Goal: Navigation & Orientation: Find specific page/section

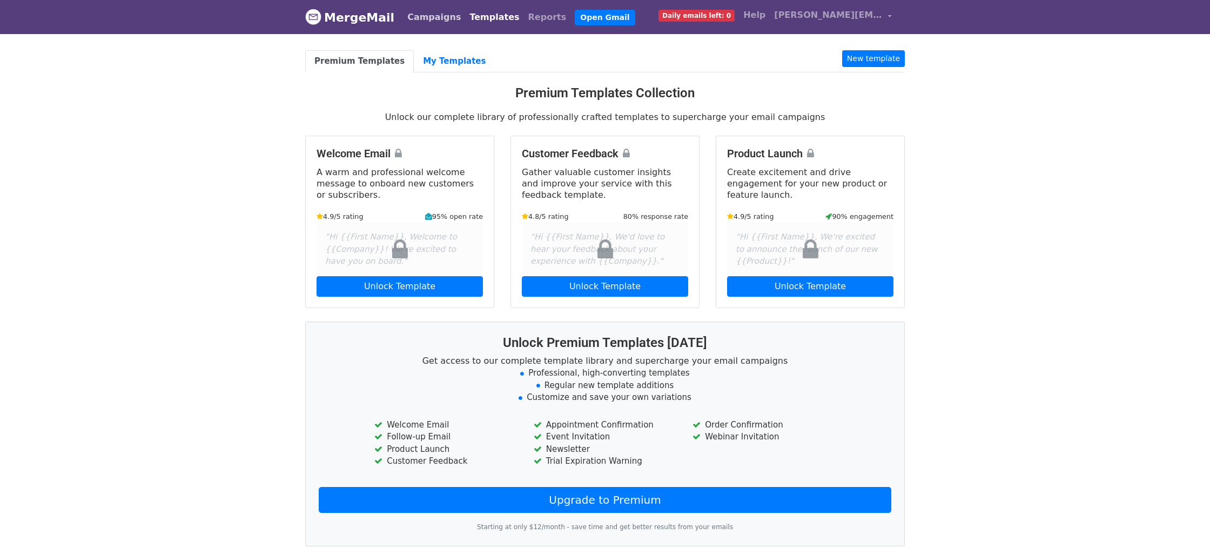
click at [412, 21] on link "Campaigns" at bounding box center [434, 17] width 62 height 22
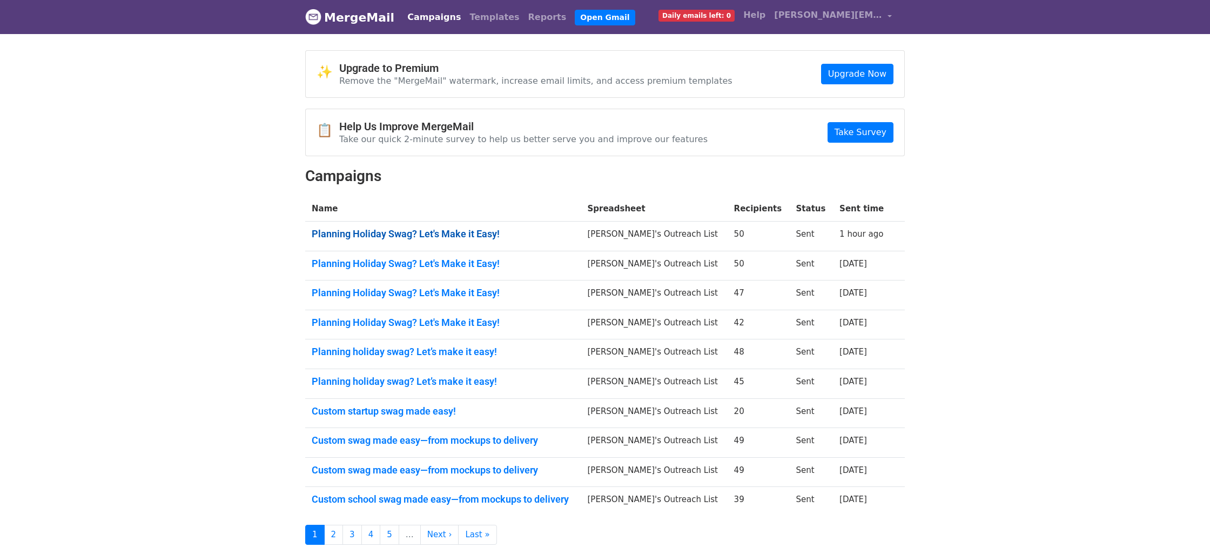
click at [400, 230] on link "Planning Holiday Swag? Let's Make it Easy!" at bounding box center [443, 234] width 263 height 12
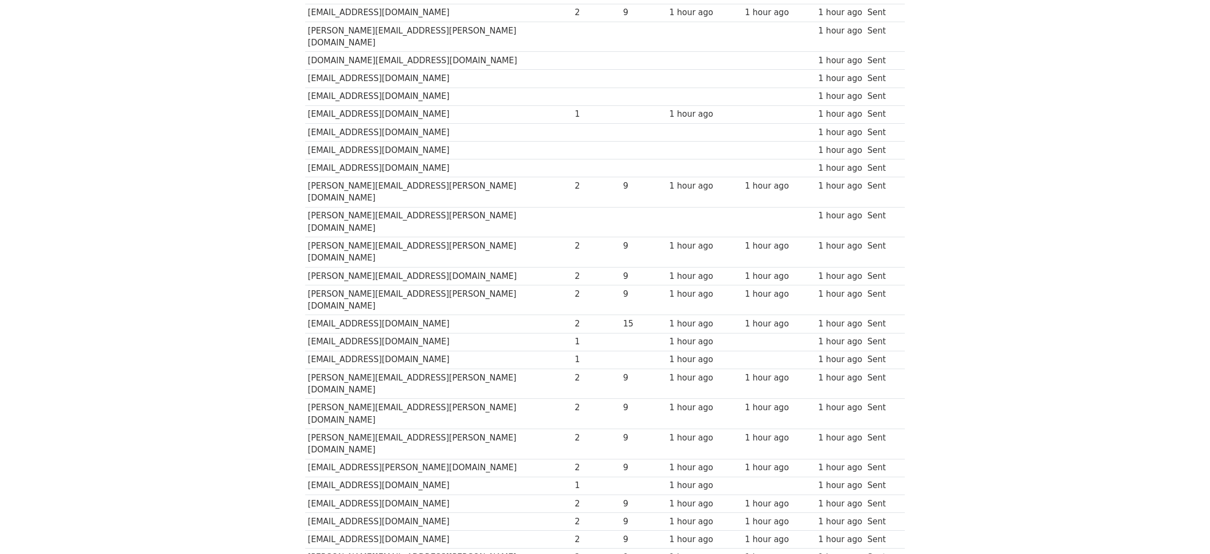
scroll to position [616, 0]
